Goal: Find specific page/section: Find specific page/section

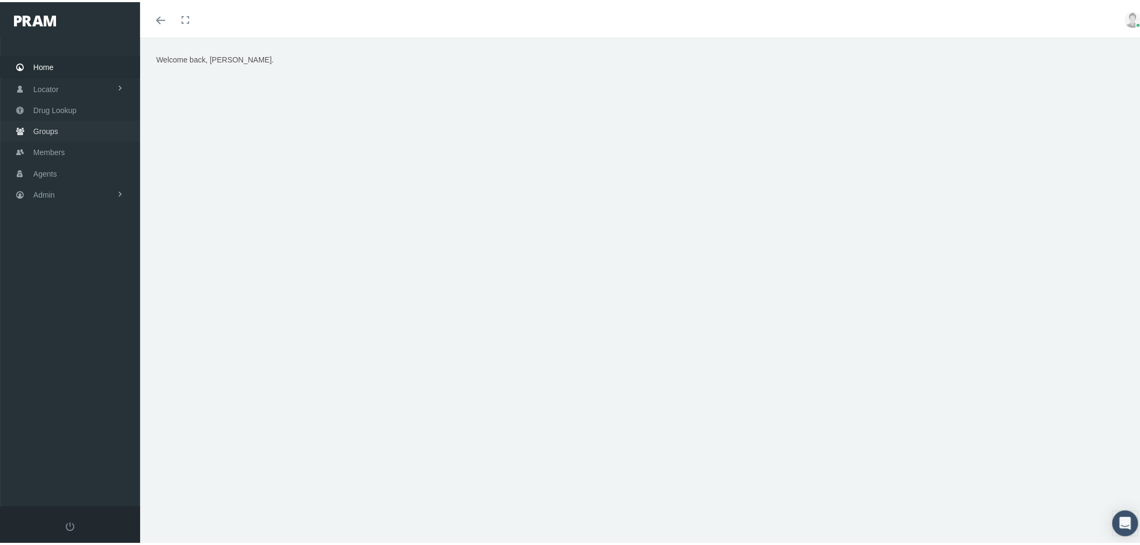
drag, startPoint x: 50, startPoint y: 127, endPoint x: 79, endPoint y: 135, distance: 30.9
click at [50, 127] on span "Groups" at bounding box center [45, 129] width 25 height 20
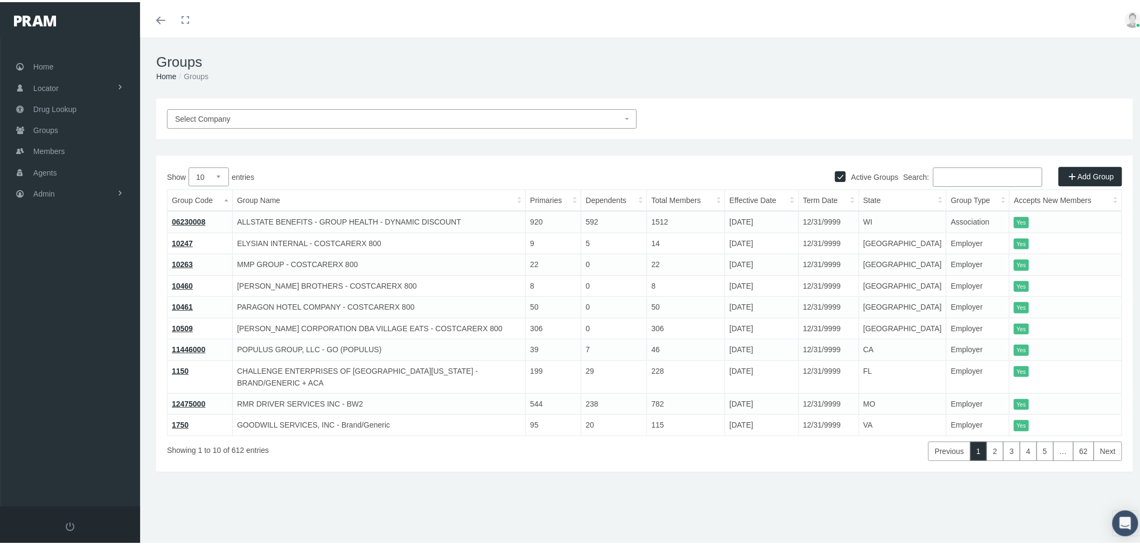
click at [992, 177] on input "Search:" at bounding box center [987, 174] width 109 height 19
paste input "710257MO"
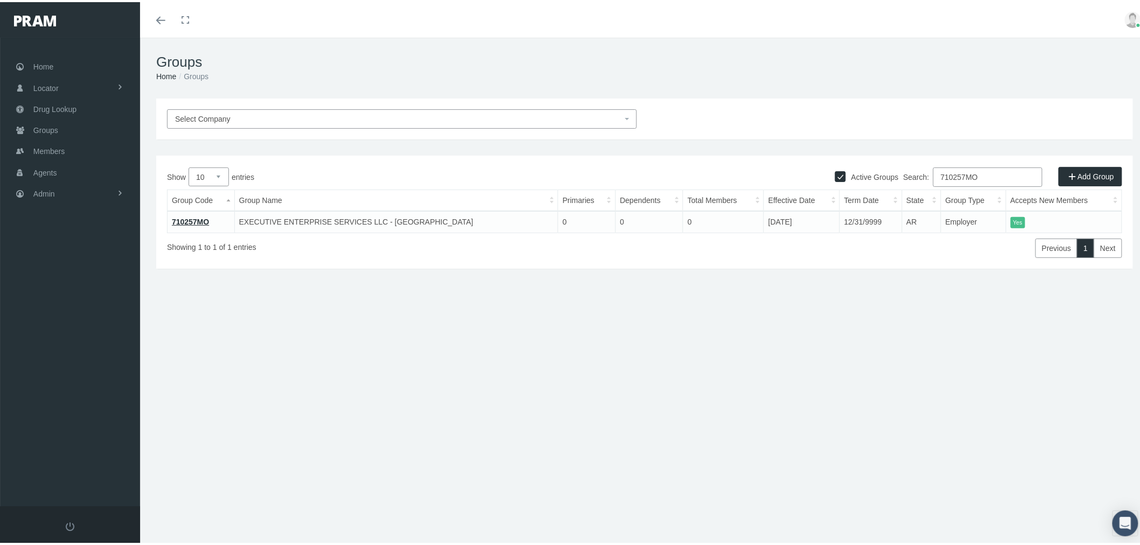
type input "710257MO"
click at [201, 217] on link "710257MO" at bounding box center [190, 219] width 37 height 9
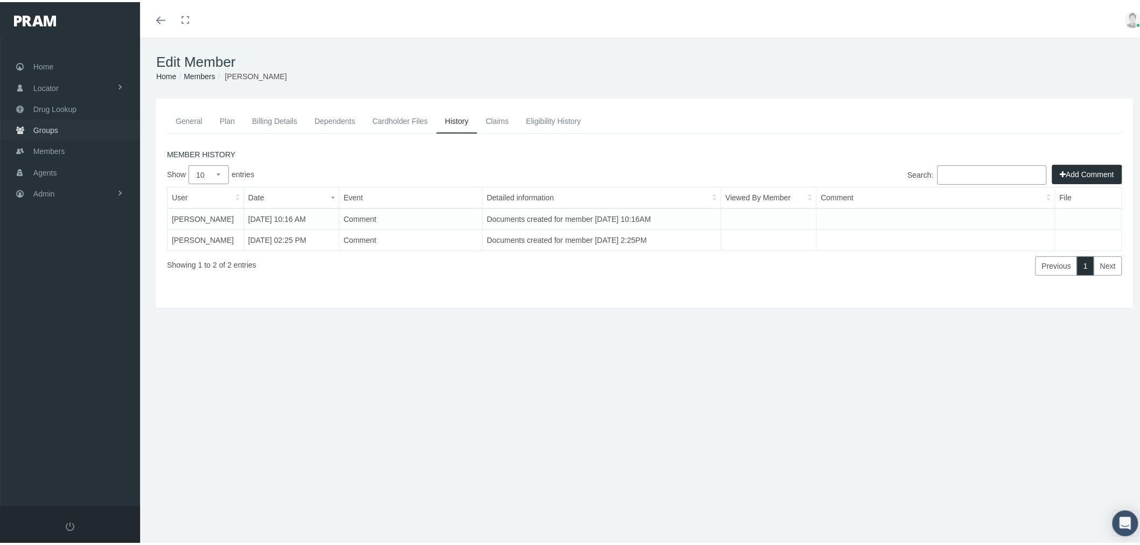
click at [86, 130] on link "Groups" at bounding box center [70, 127] width 140 height 21
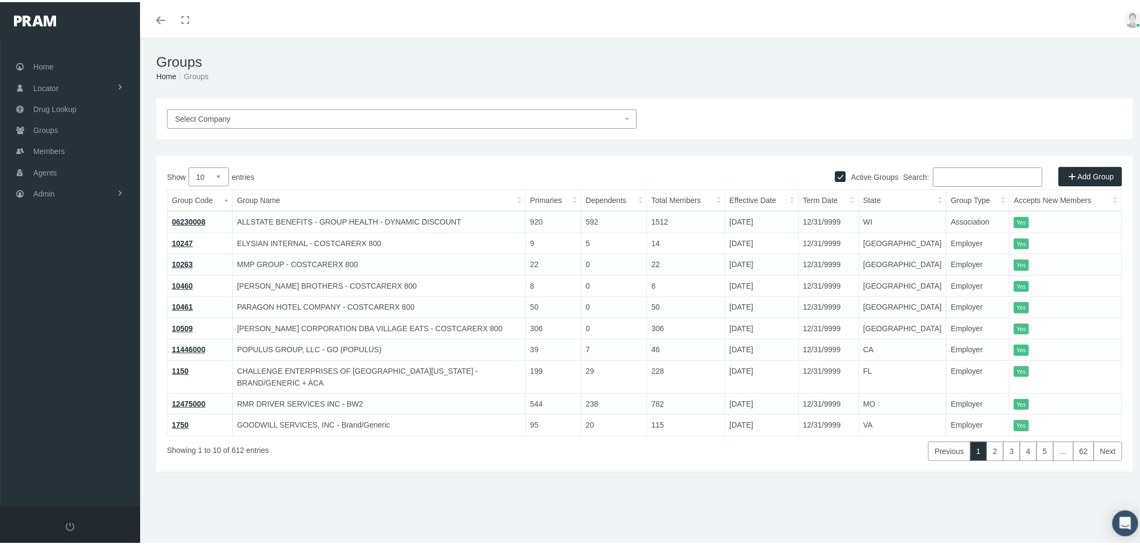
click at [954, 176] on input "Search:" at bounding box center [987, 174] width 109 height 19
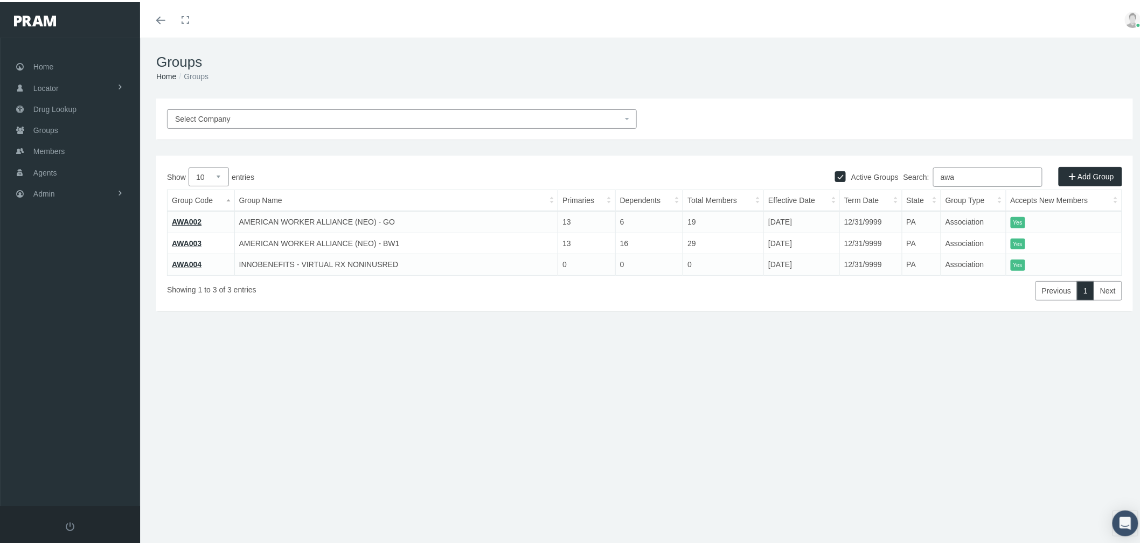
type input "awa"
click at [83, 147] on link "Members" at bounding box center [70, 148] width 140 height 21
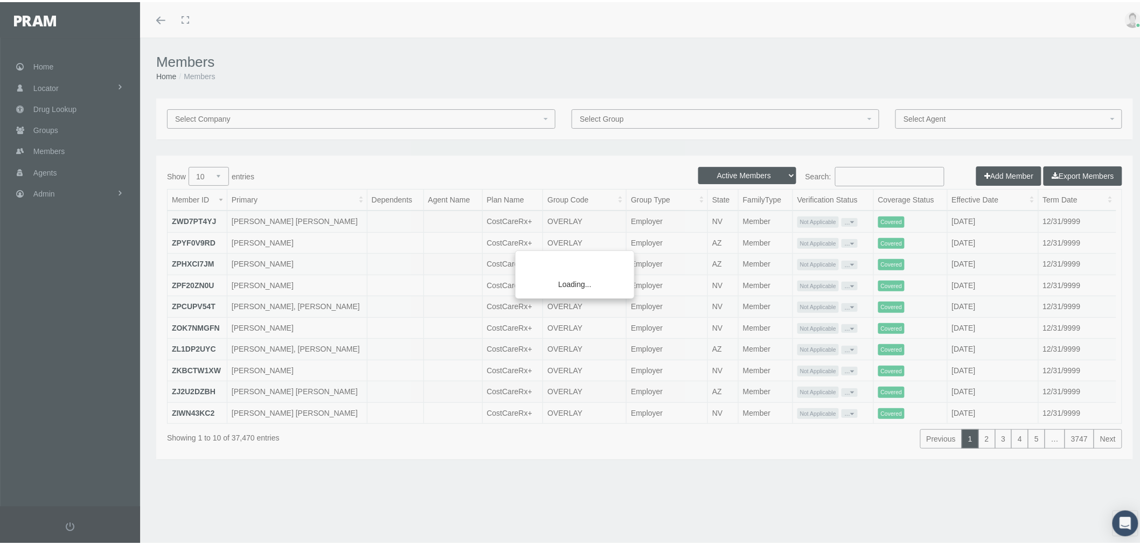
click at [895, 175] on div "Loading..." at bounding box center [570, 272] width 1140 height 545
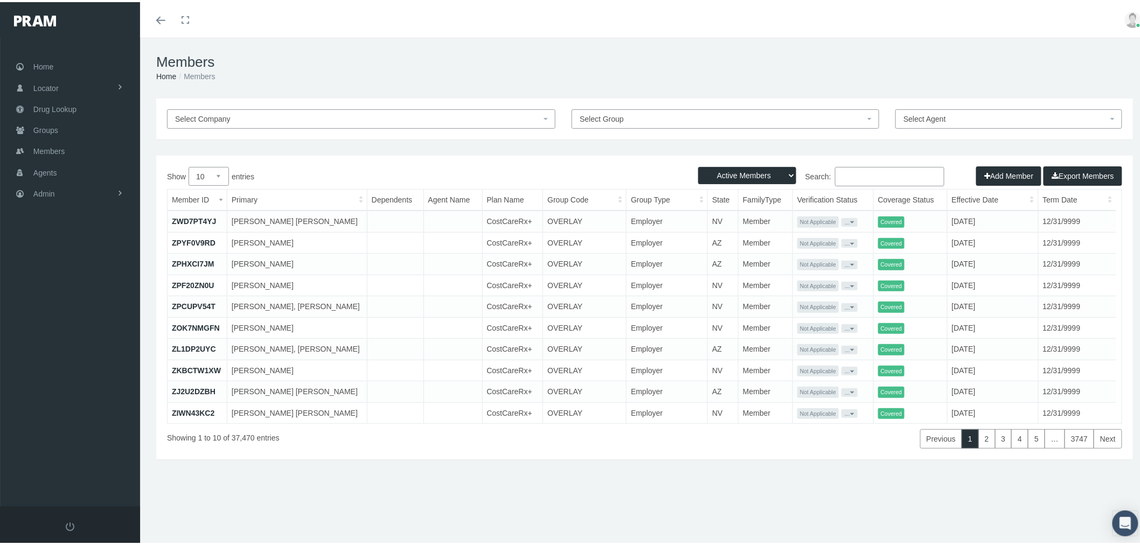
click at [884, 175] on input "Search:" at bounding box center [889, 174] width 109 height 19
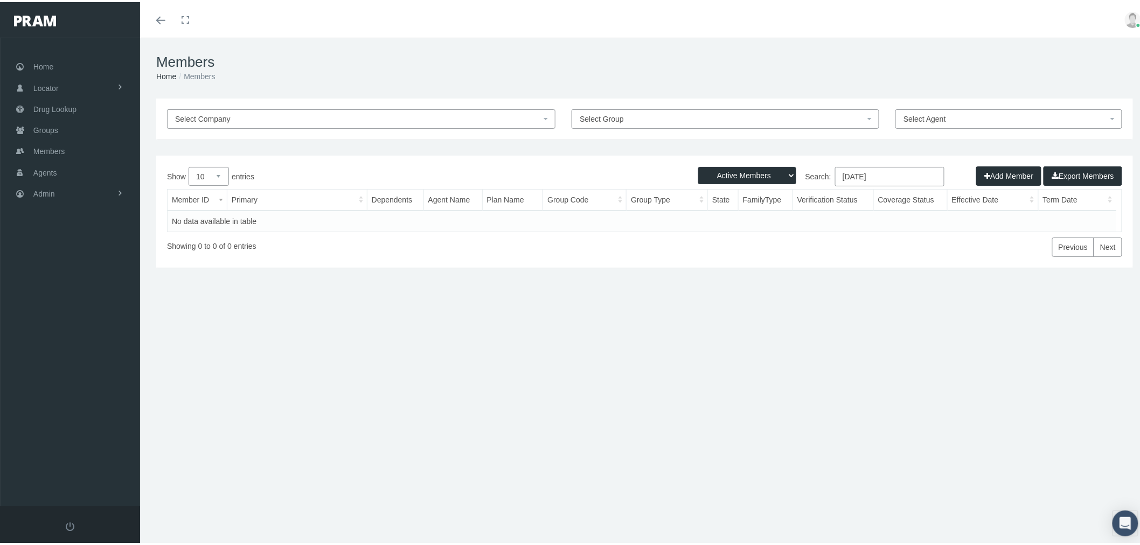
type input "august20"
click at [758, 166] on select "Active Members Terminated Members Active & Terminated" at bounding box center [747, 173] width 98 height 17
click at [895, 169] on input "august20" at bounding box center [889, 174] width 109 height 19
drag, startPoint x: 906, startPoint y: 173, endPoint x: 821, endPoint y: 180, distance: 84.9
click at [822, 179] on label "Search: august20" at bounding box center [795, 174] width 300 height 19
